Goal: Task Accomplishment & Management: Complete application form

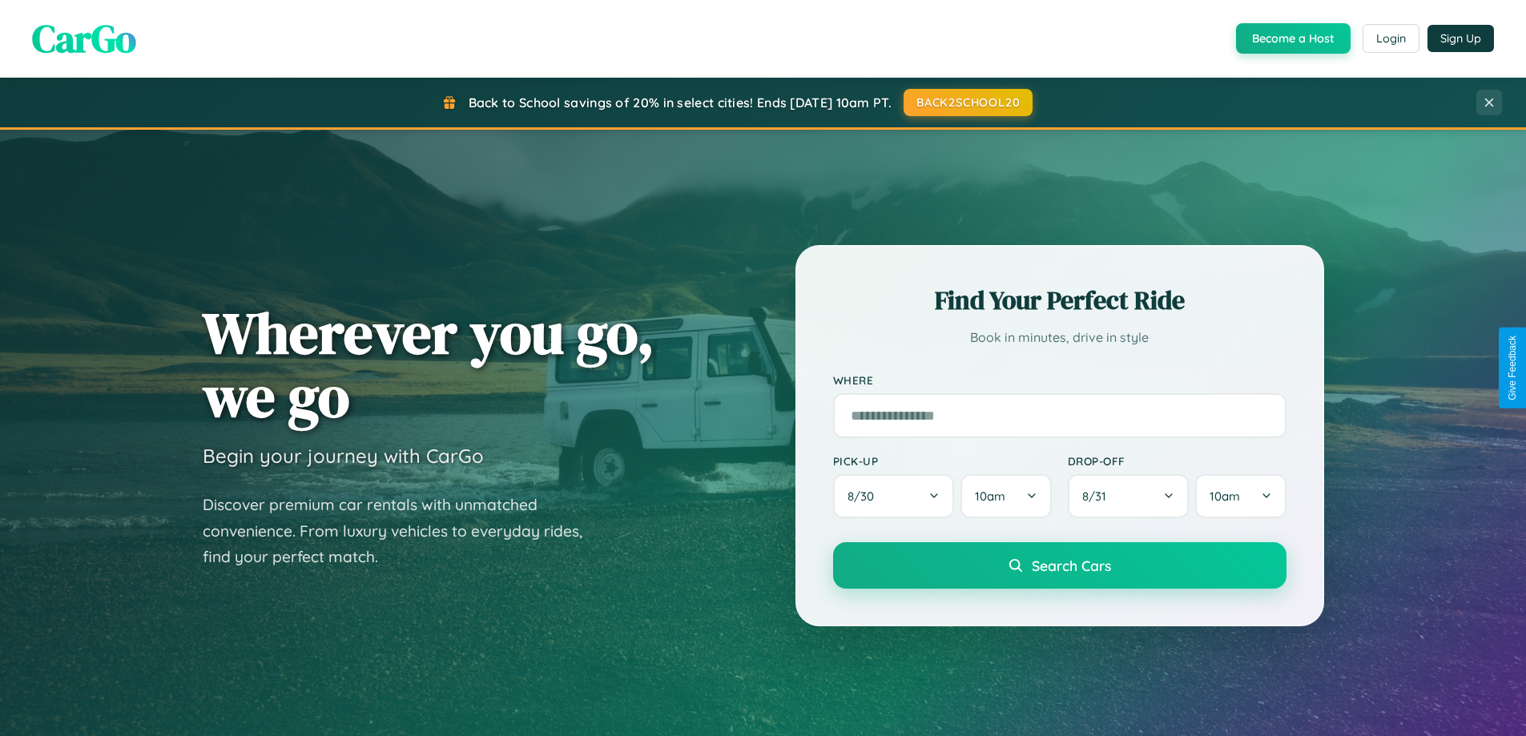
scroll to position [3083, 0]
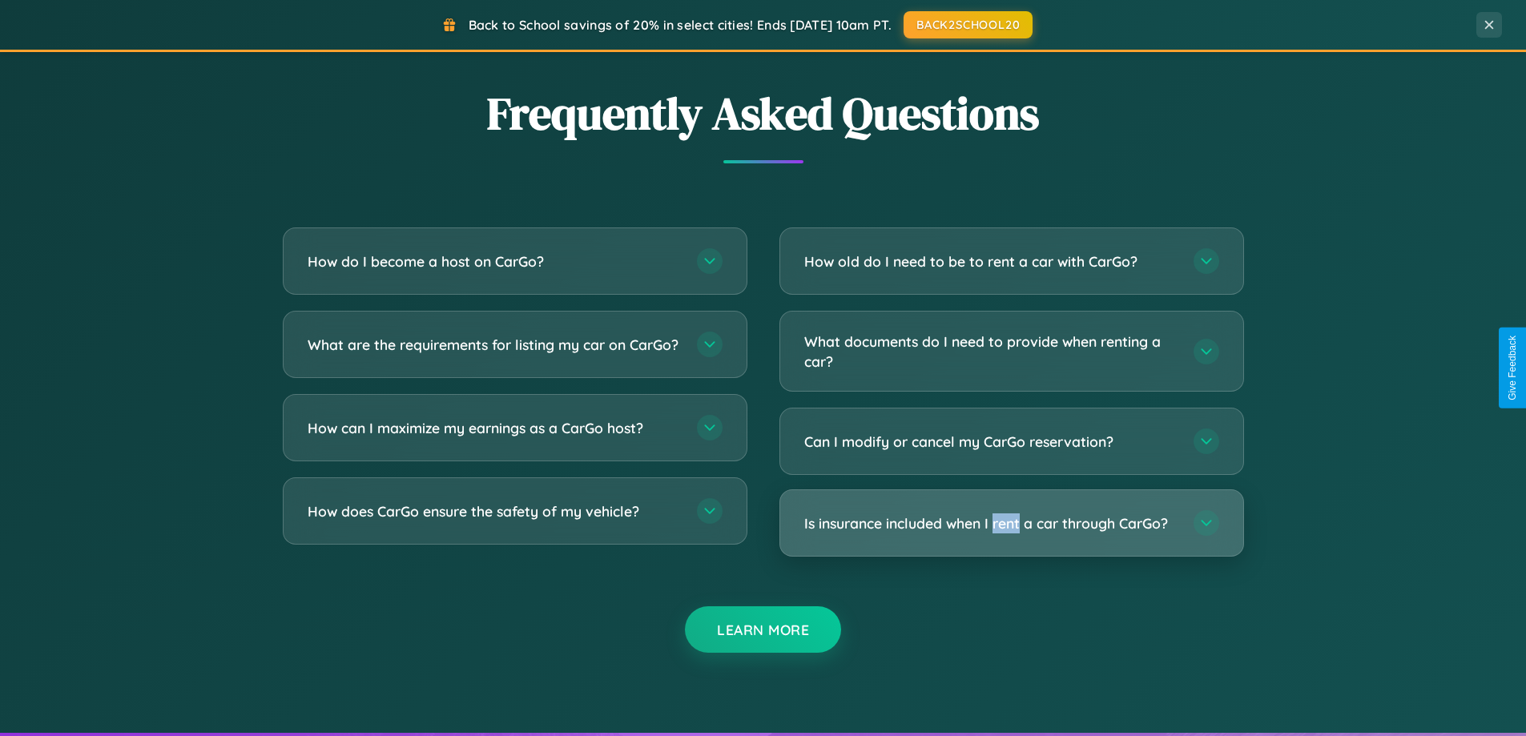
click at [1011, 523] on h3 "Is insurance included when I rent a car through CarGo?" at bounding box center [990, 524] width 373 height 20
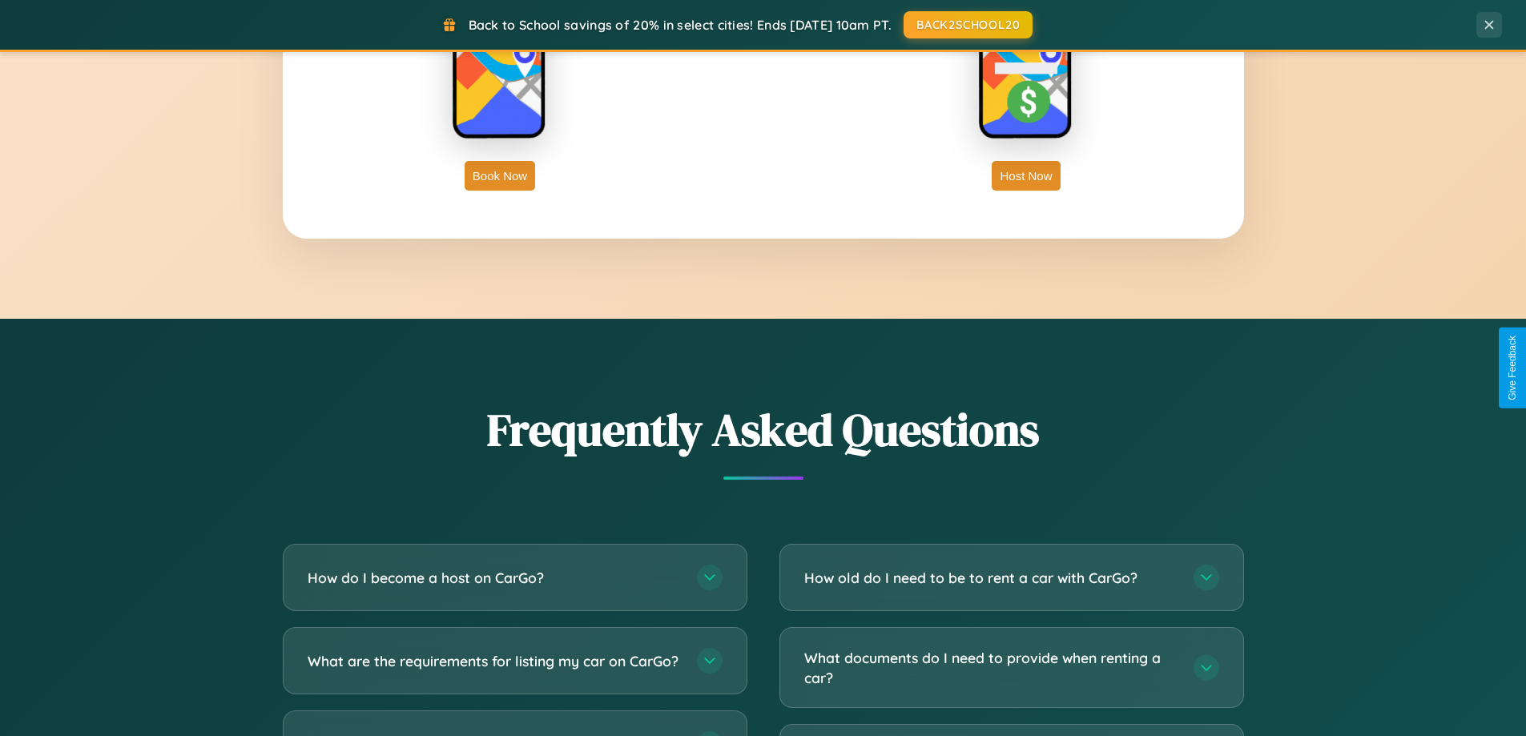
scroll to position [0, 0]
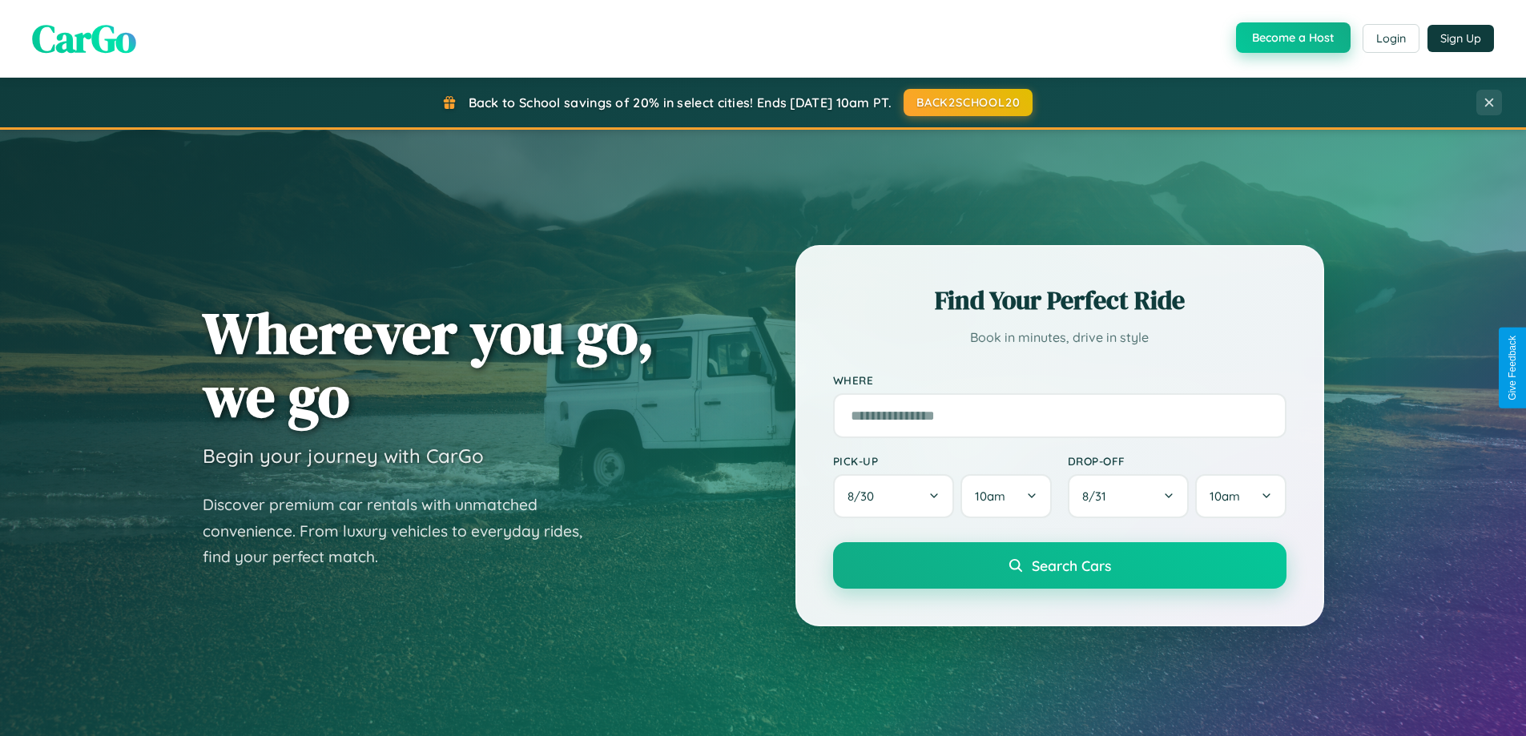
click at [1292, 38] on button "Become a Host" at bounding box center [1293, 37] width 115 height 30
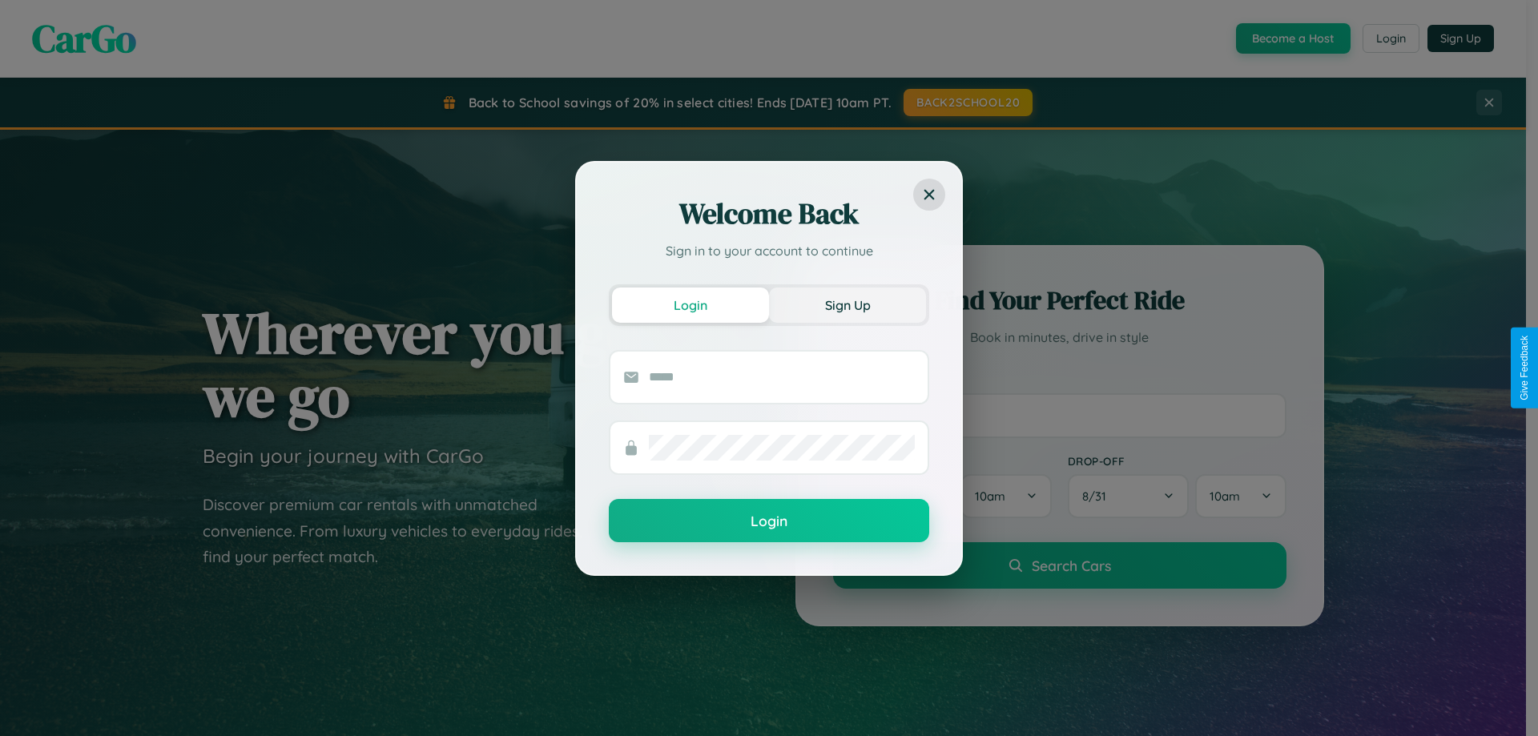
click at [848, 304] on button "Sign Up" at bounding box center [847, 305] width 157 height 35
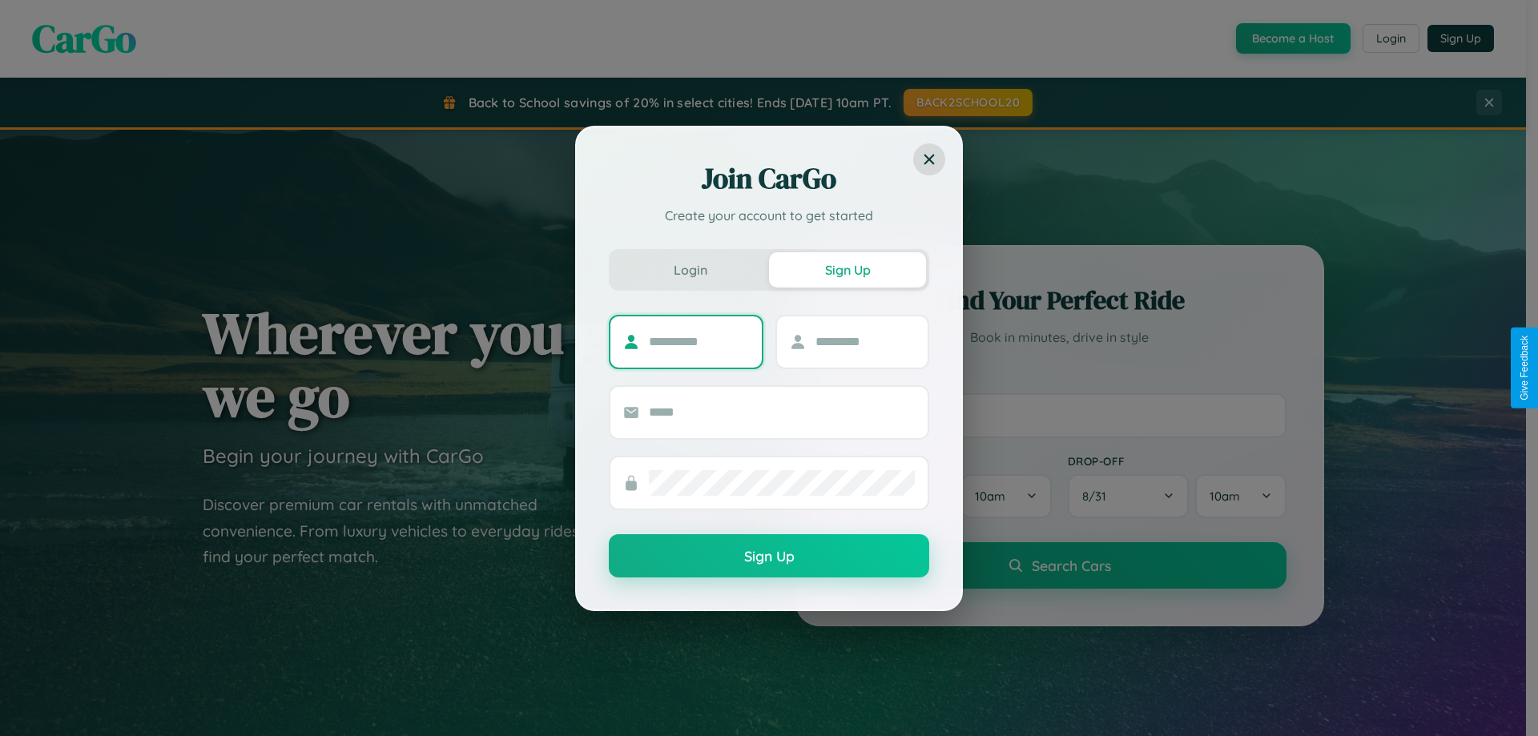
click at [699, 341] on input "text" at bounding box center [699, 342] width 100 height 26
type input "*****"
click at [865, 341] on input "text" at bounding box center [866, 342] width 100 height 26
type input "******"
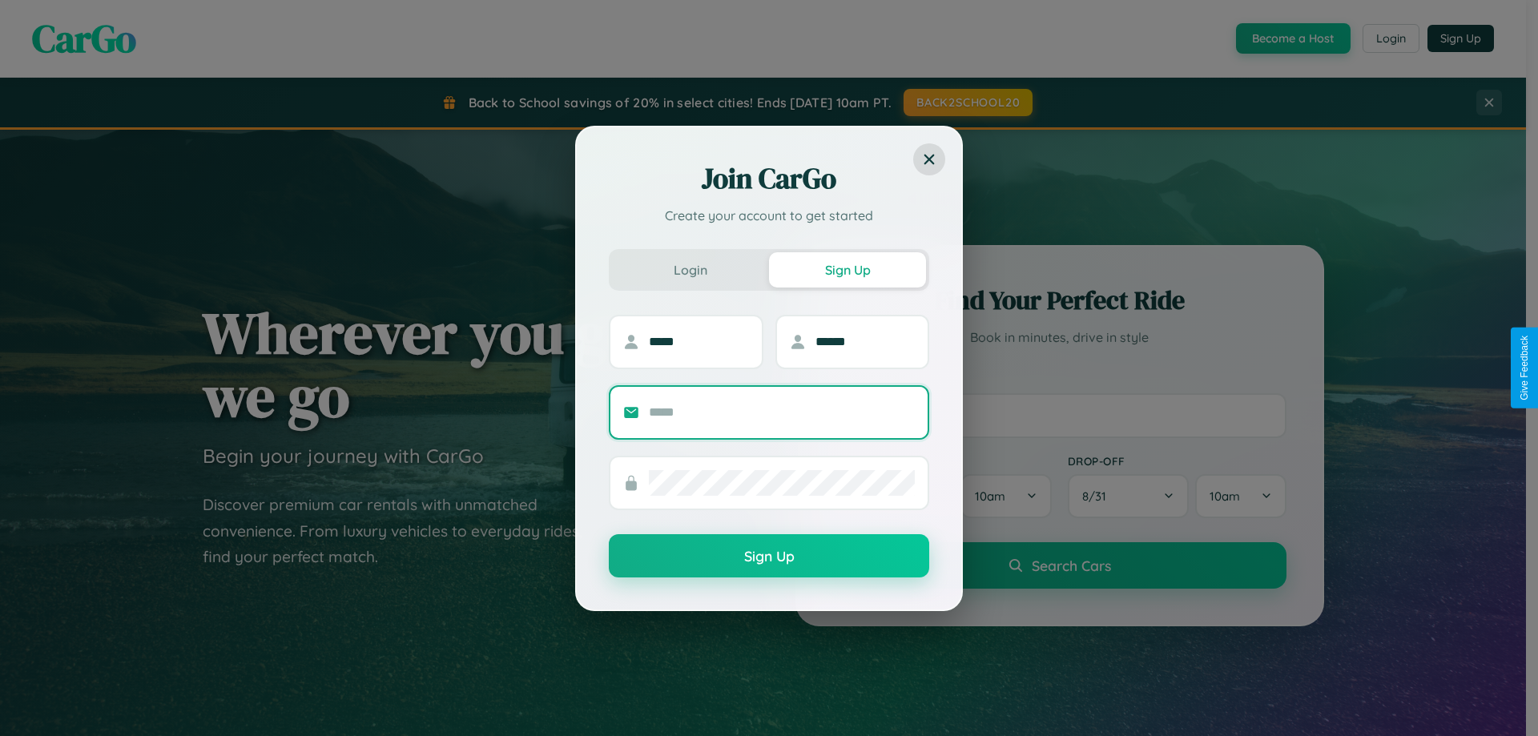
click at [782, 412] on input "text" at bounding box center [782, 413] width 266 height 26
type input "**********"
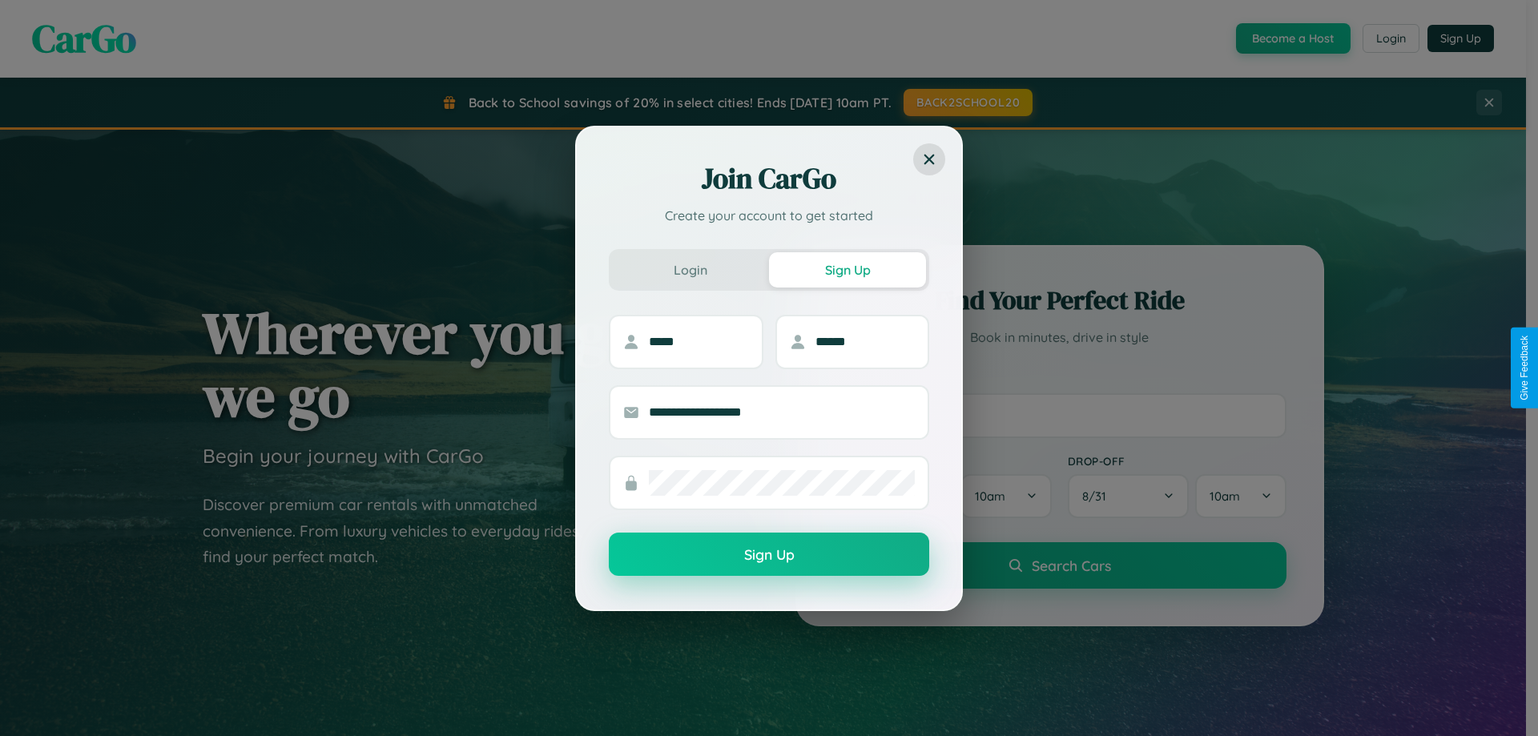
click at [769, 554] on button "Sign Up" at bounding box center [769, 554] width 320 height 43
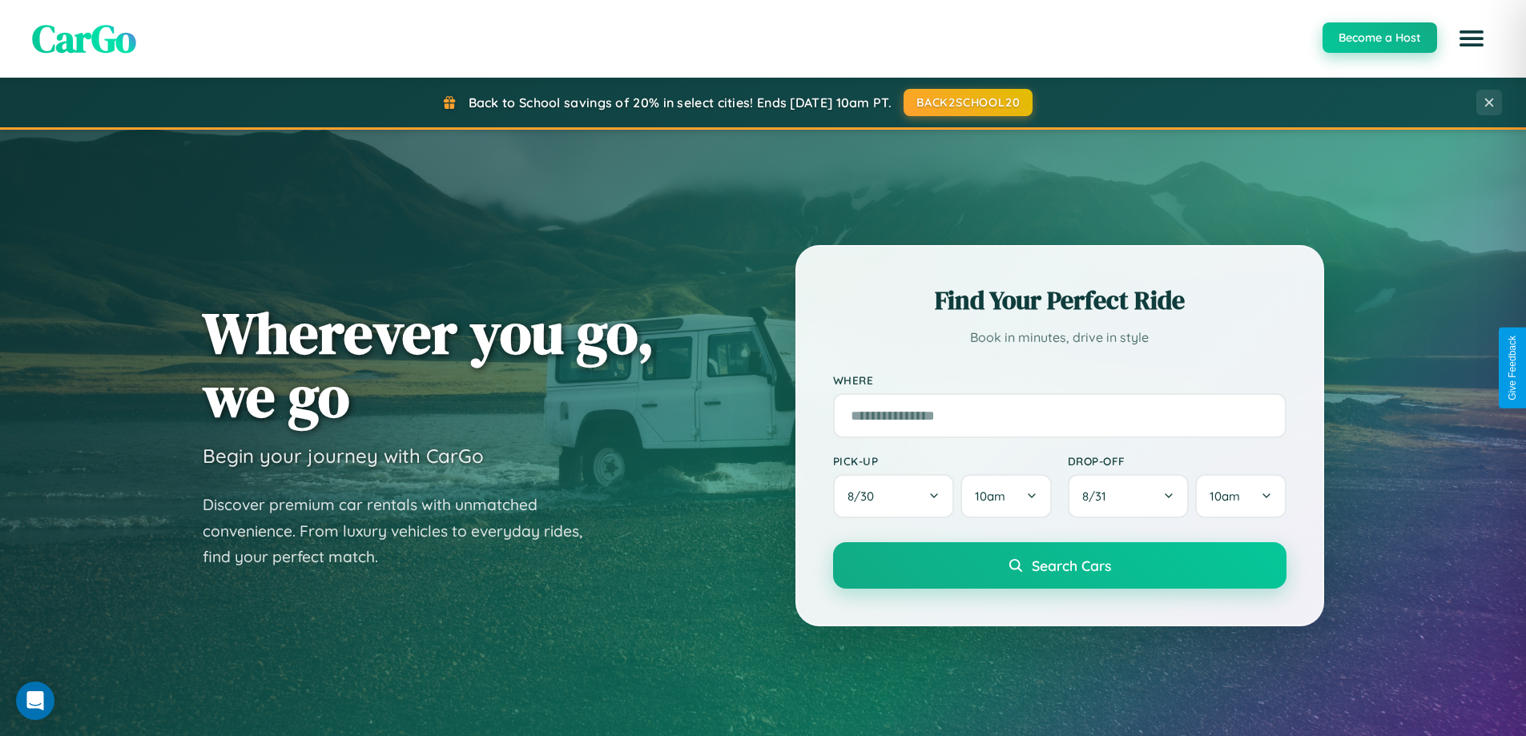
click at [1379, 38] on button "Become a Host" at bounding box center [1380, 37] width 115 height 30
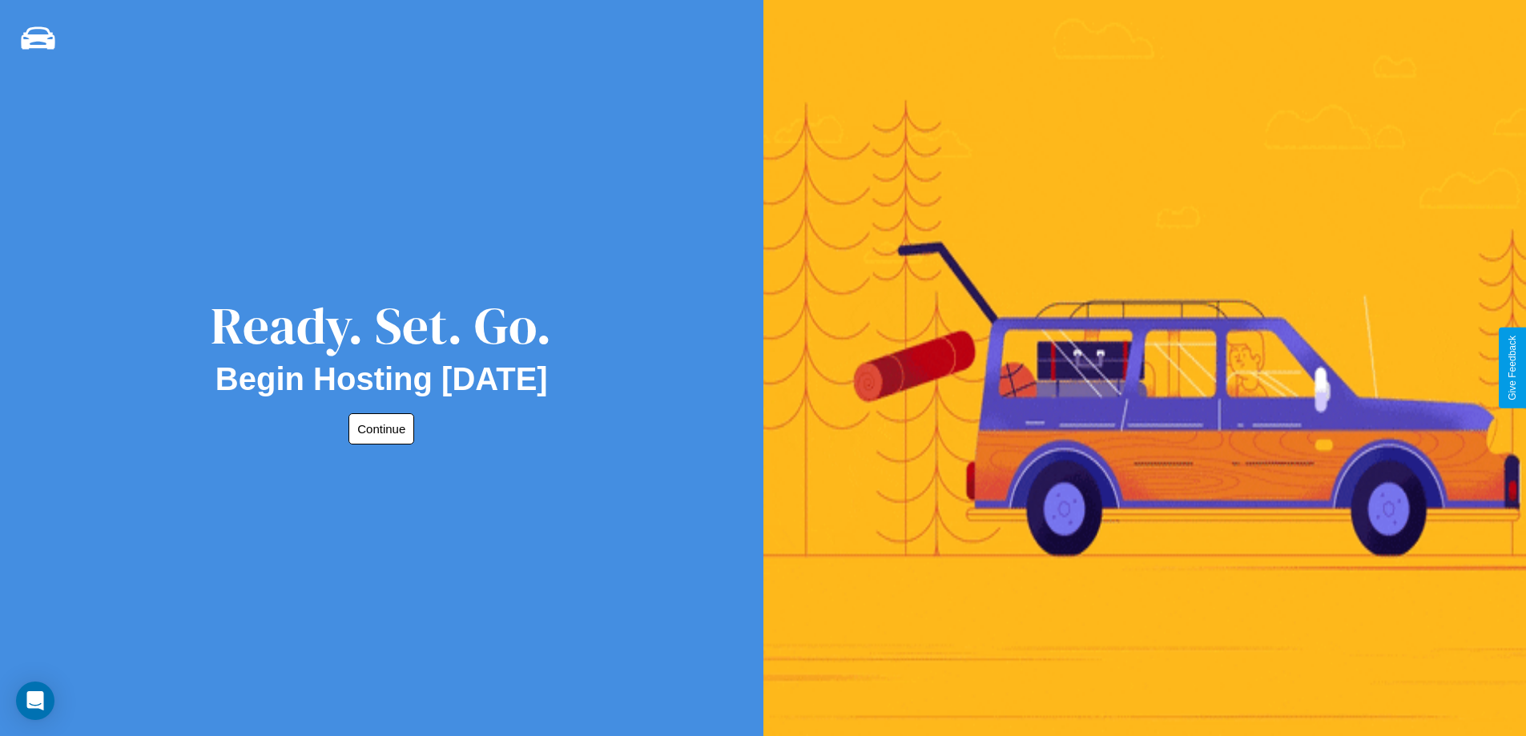
click at [378, 429] on button "Continue" at bounding box center [382, 428] width 66 height 31
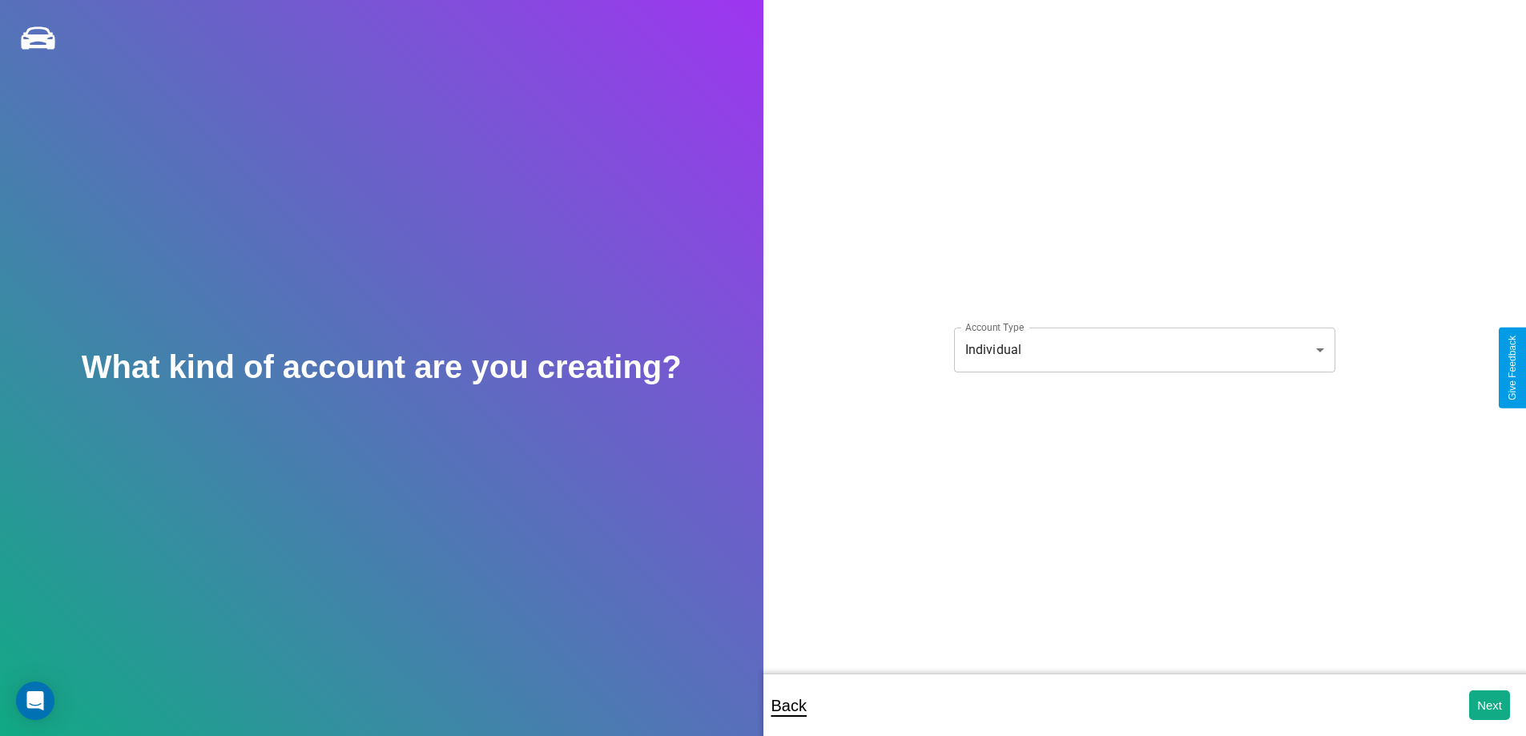
click at [1144, 349] on body "**********" at bounding box center [763, 379] width 1526 height 758
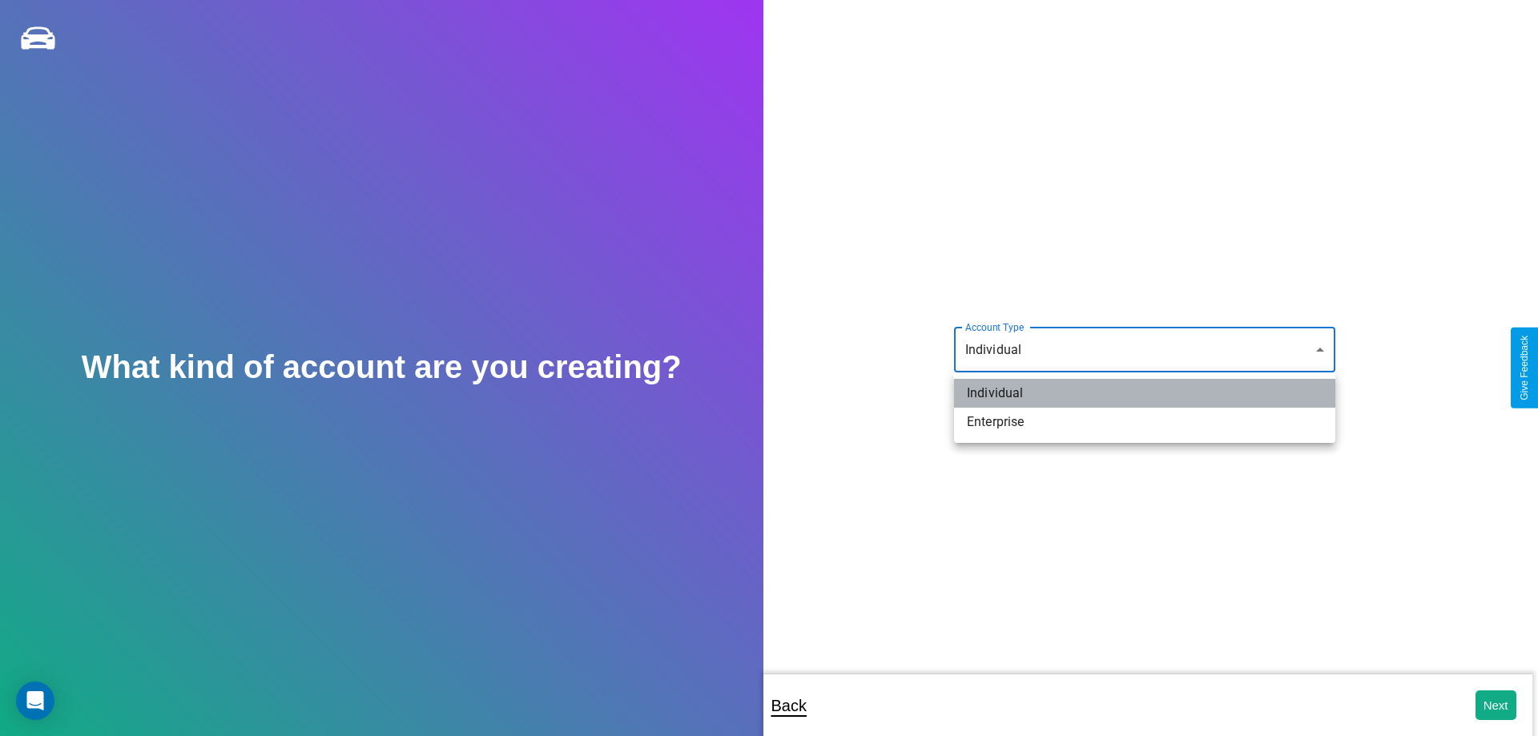
click at [1145, 393] on li "Individual" at bounding box center [1144, 393] width 381 height 29
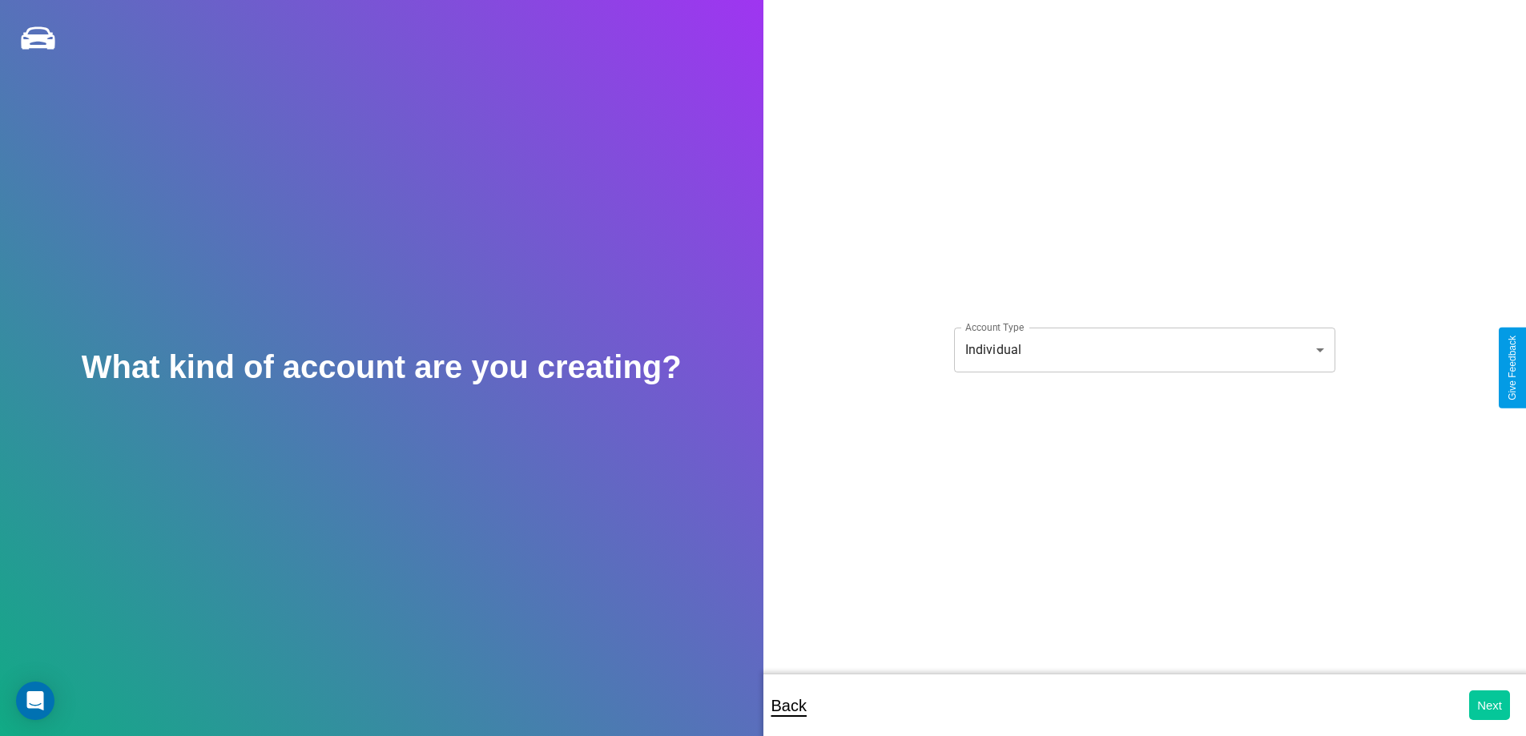
click at [1489, 705] on button "Next" at bounding box center [1489, 706] width 41 height 30
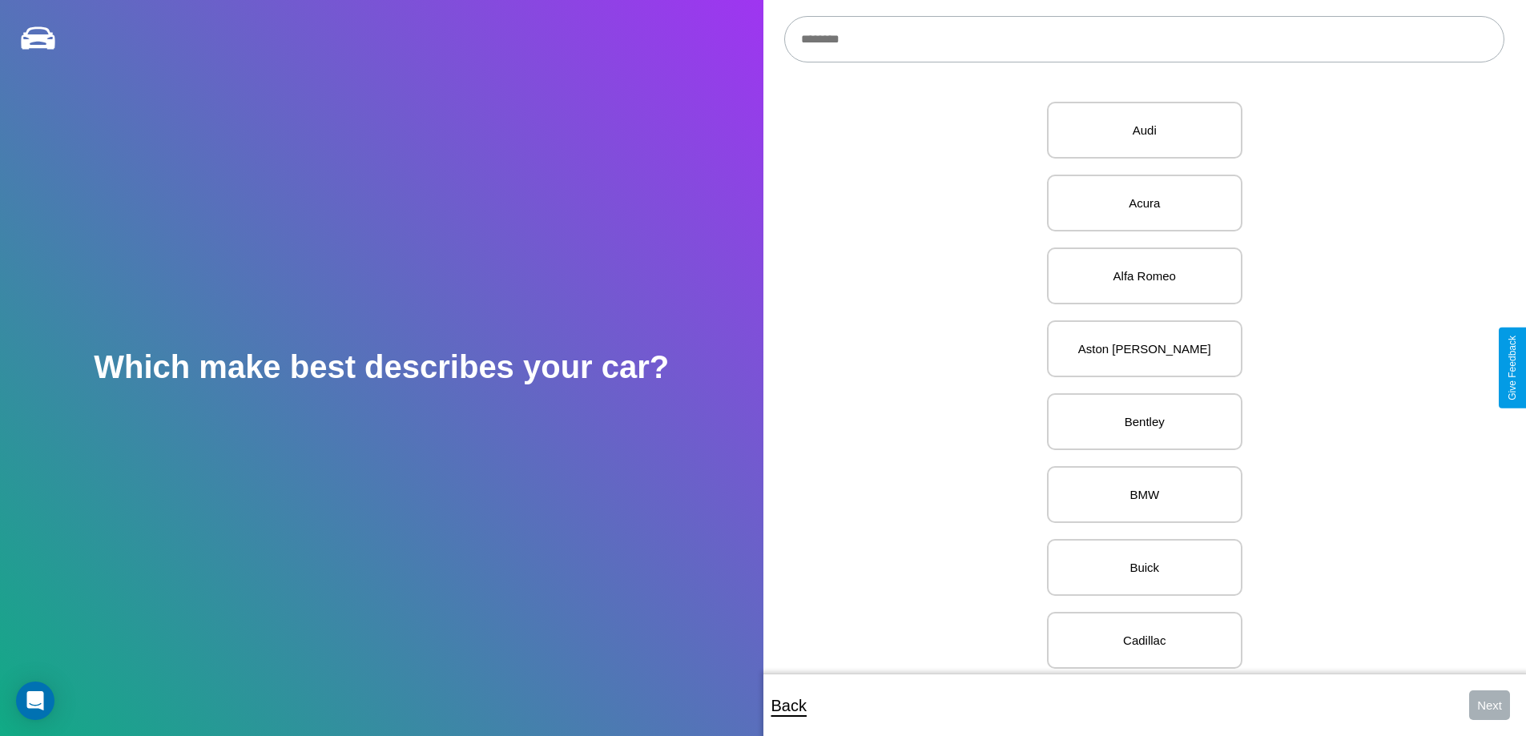
click at [1144, 39] on input "text" at bounding box center [1144, 39] width 720 height 46
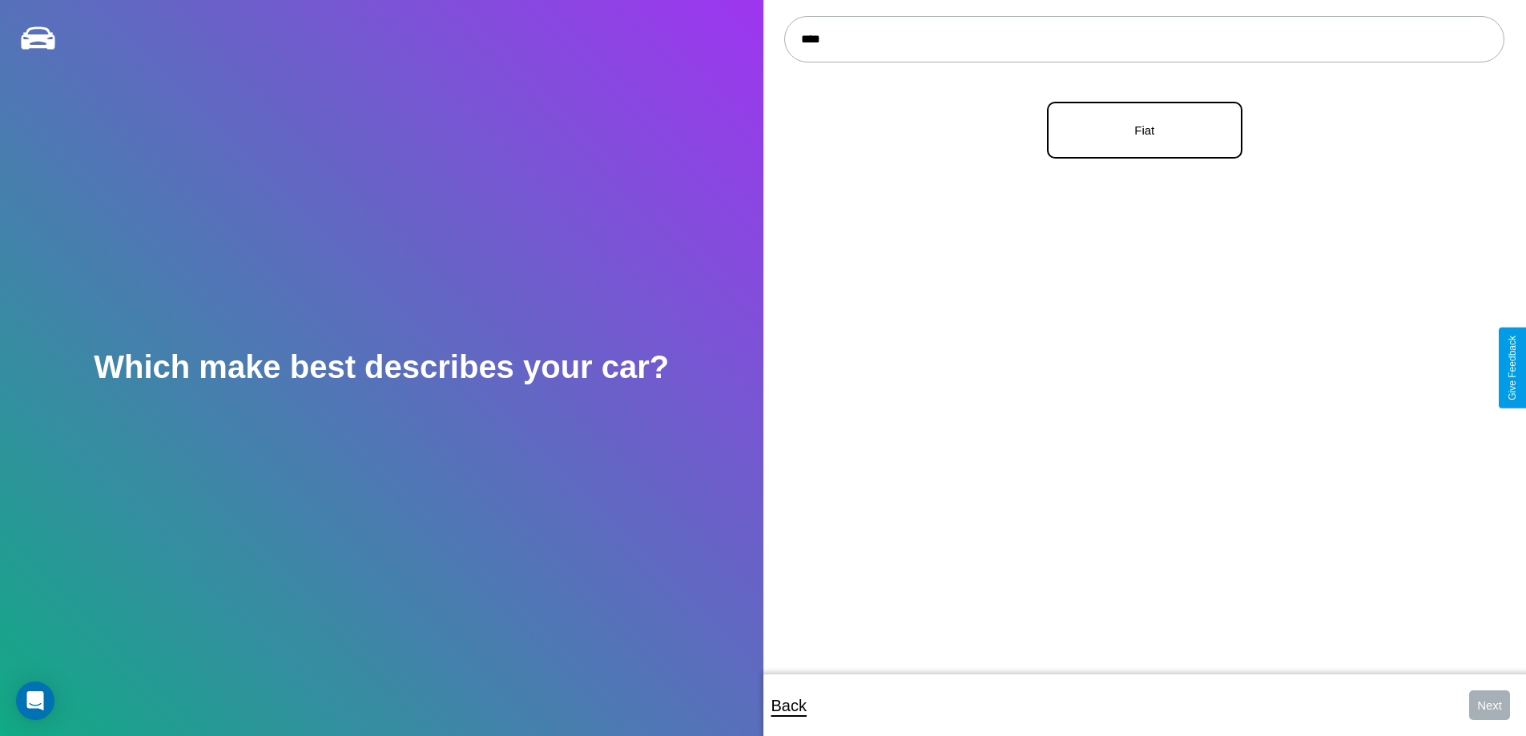
type input "****"
click at [1139, 131] on p "Fiat" at bounding box center [1145, 130] width 160 height 22
click at [1489, 705] on button "Next" at bounding box center [1489, 706] width 41 height 30
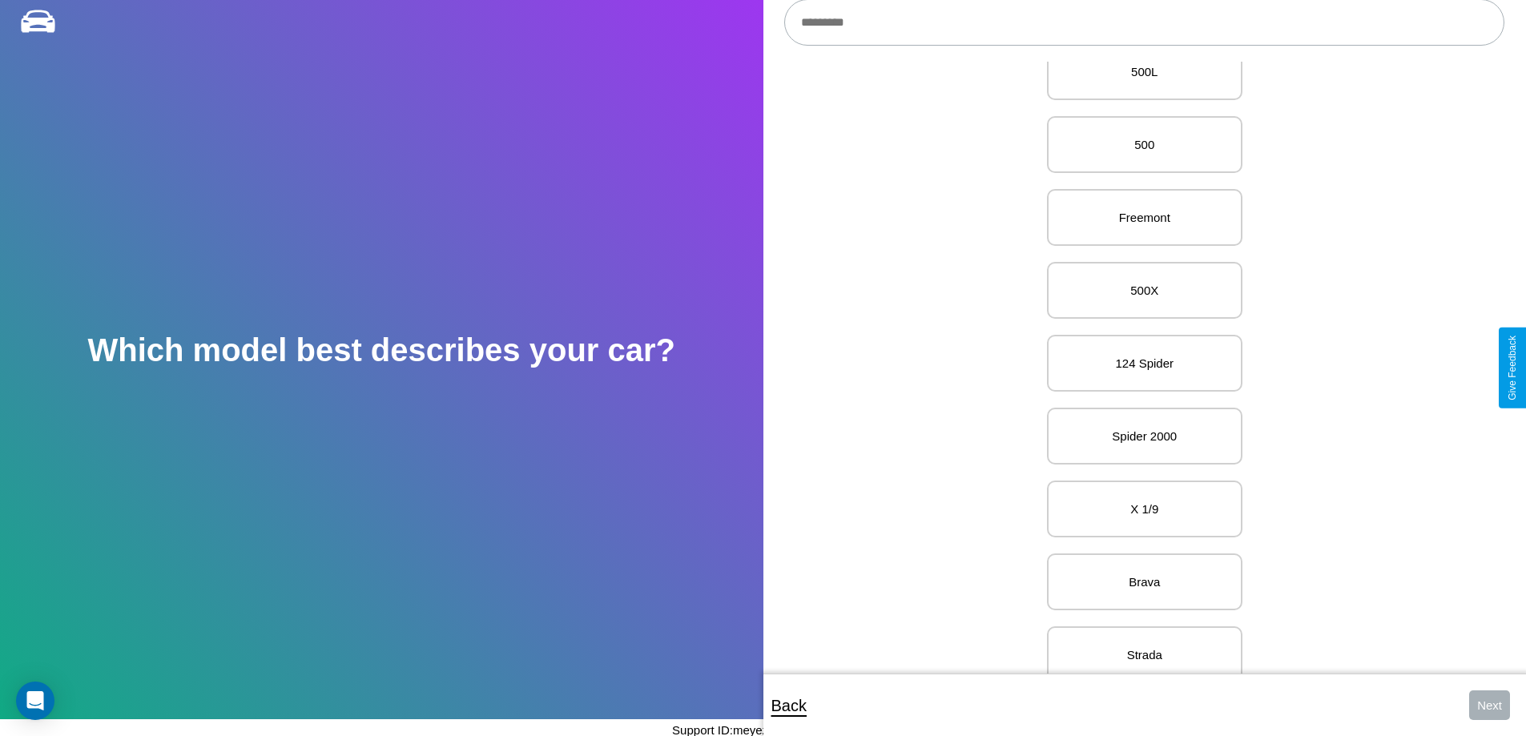
scroll to position [183, 0]
click at [1139, 368] on p "X 1/9" at bounding box center [1145, 368] width 160 height 22
click at [1489, 705] on button "Next" at bounding box center [1489, 706] width 41 height 30
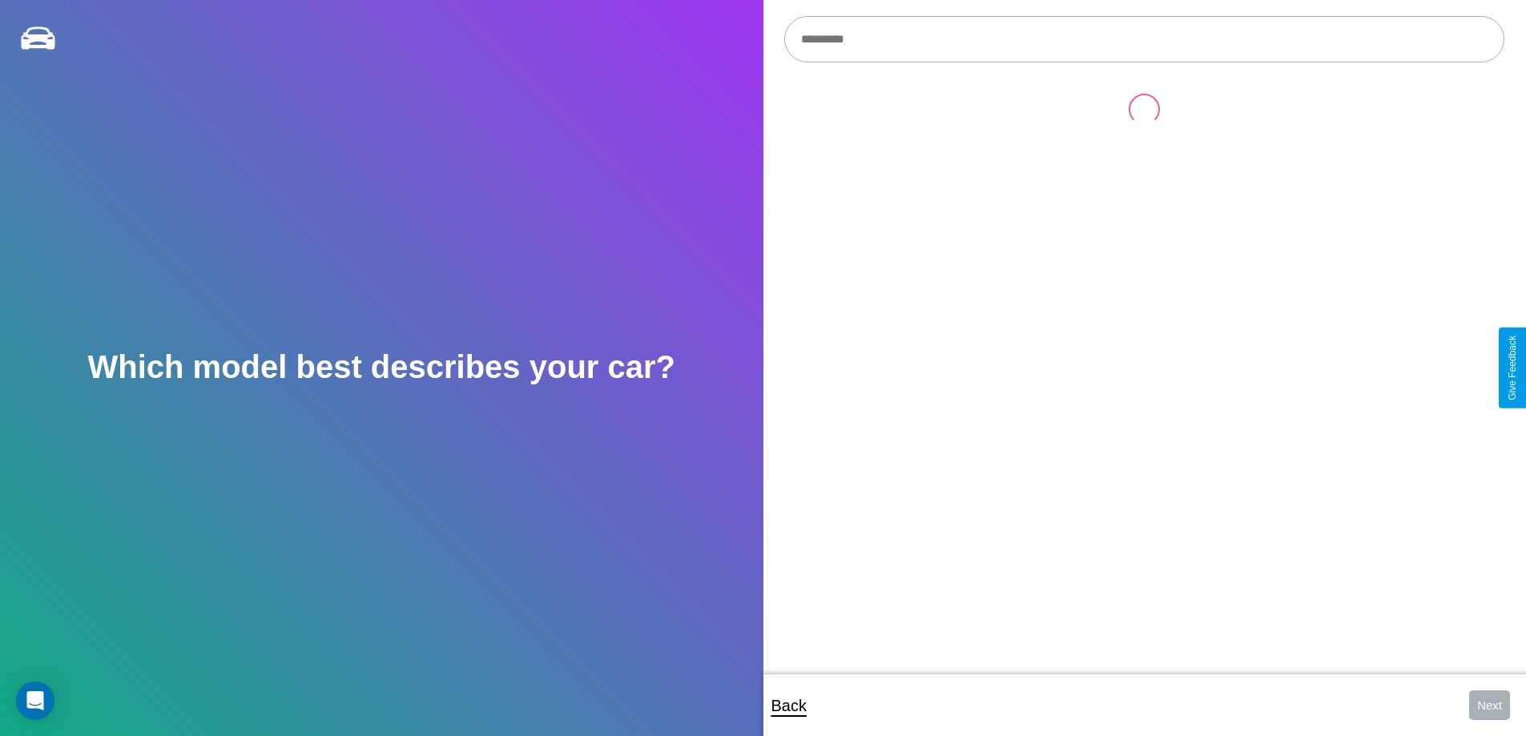
scroll to position [17, 0]
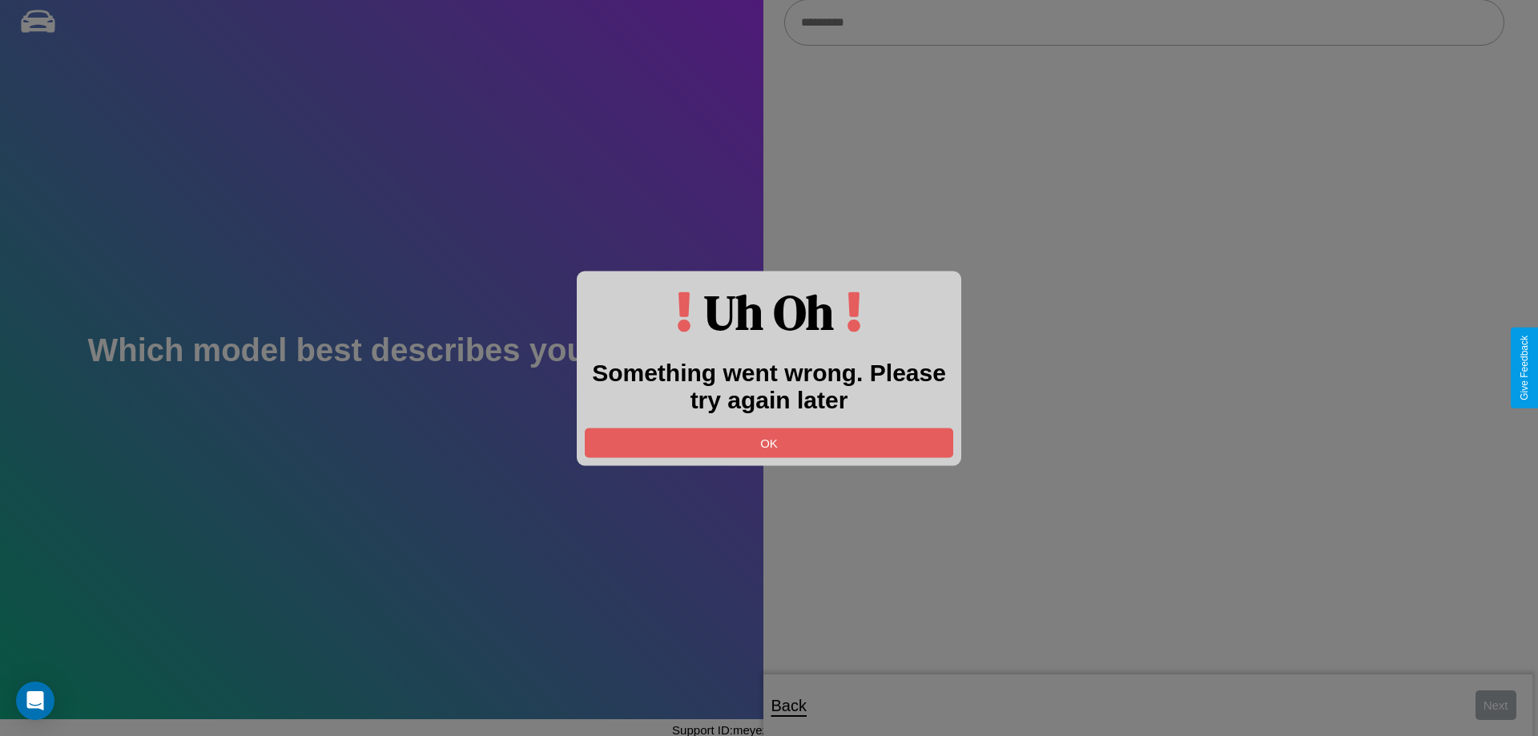
click at [1144, 23] on div at bounding box center [769, 368] width 1538 height 736
